Goal: Information Seeking & Learning: Learn about a topic

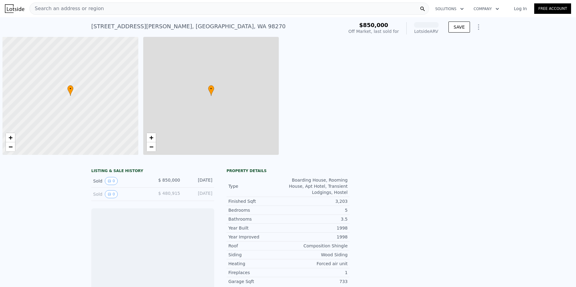
scroll to position [0, 2]
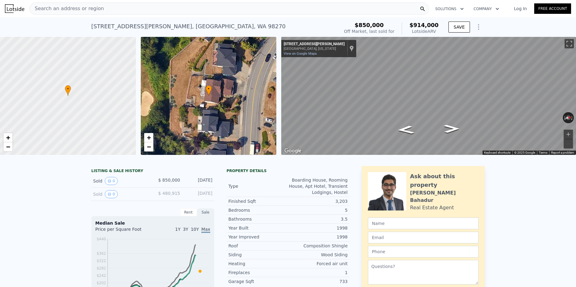
click at [97, 9] on div "Search an address or region" at bounding box center [230, 8] width 400 height 12
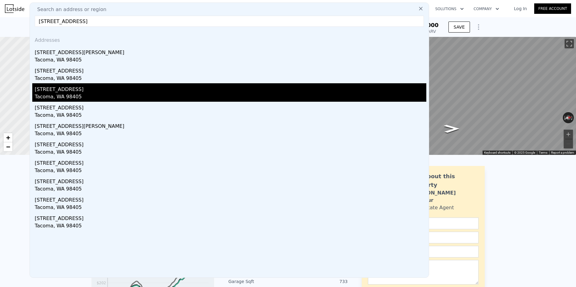
type input "[STREET_ADDRESS]"
click at [55, 94] on div "Tacoma, WA 98405" at bounding box center [231, 97] width 392 height 9
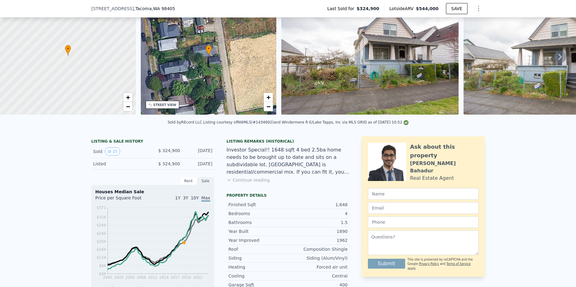
scroll to position [55, 0]
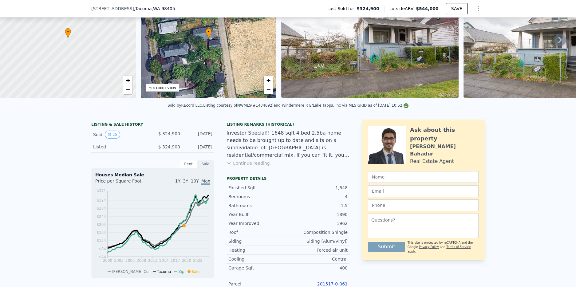
click at [249, 164] on button "Continue reading" at bounding box center [248, 163] width 43 height 6
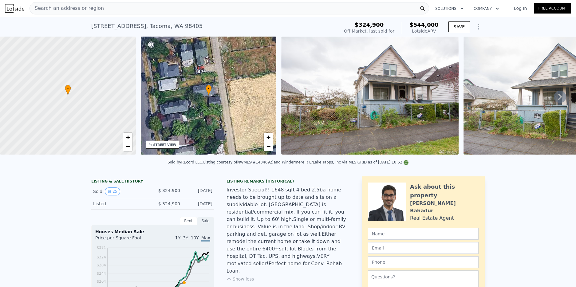
scroll to position [137, 0]
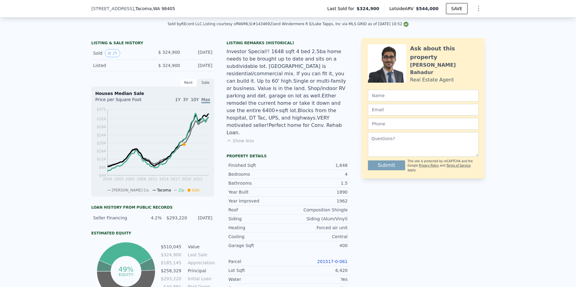
click at [322, 259] on link "201517-0-061" at bounding box center [332, 261] width 30 height 5
drag, startPoint x: 317, startPoint y: 247, endPoint x: 351, endPoint y: 248, distance: 34.1
click at [351, 248] on div "LISTING & SALE HISTORY Sold 25 $ 324,900 [DATE] Listed $ 324,900 [DATE] Rent Sa…" at bounding box center [288, 246] width 394 height 416
copy link "201517-0-061"
click at [245, 138] on button "Show less" at bounding box center [240, 141] width 27 height 6
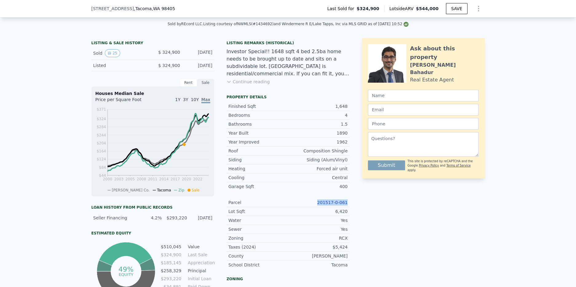
click at [251, 81] on button "Continue reading" at bounding box center [248, 82] width 43 height 6
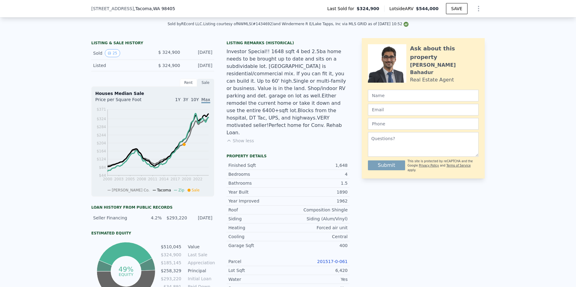
click at [266, 92] on div "Investor Special!! 1648 sqft 4 bed 2.5ba home needs to be brought up to date an…" at bounding box center [288, 92] width 123 height 89
